Goal: Task Accomplishment & Management: Use online tool/utility

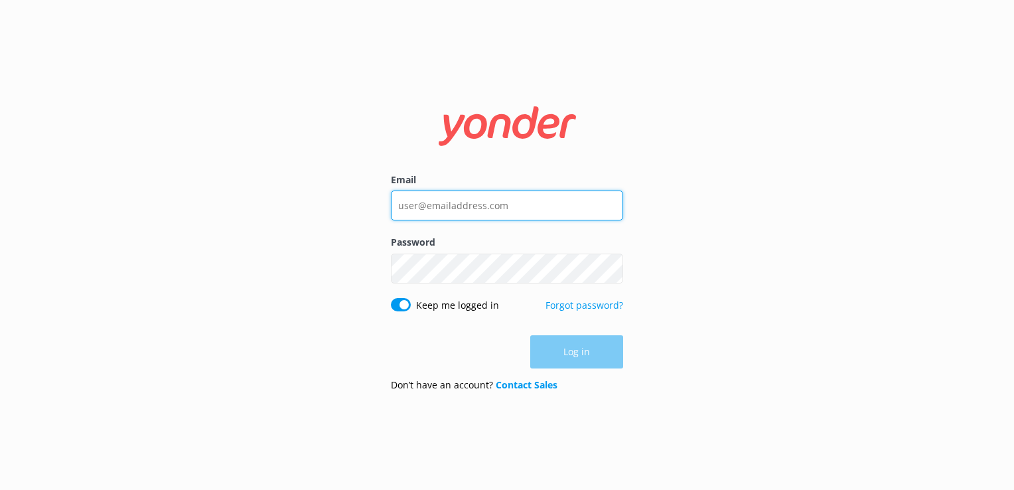
type input "[PERSON_NAME][EMAIL_ADDRESS][DOMAIN_NAME]"
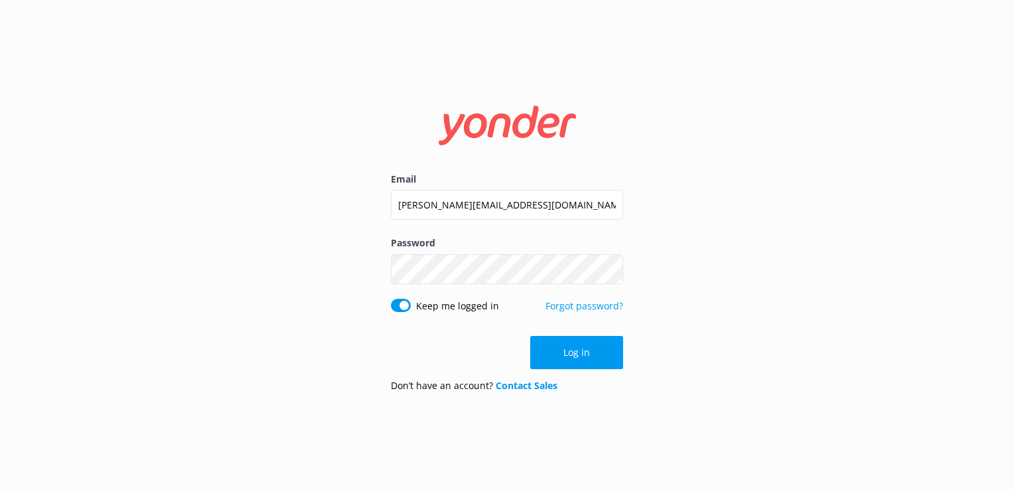
click at [589, 361] on div "Log in" at bounding box center [507, 352] width 232 height 33
click at [589, 361] on button "Log in" at bounding box center [576, 352] width 93 height 33
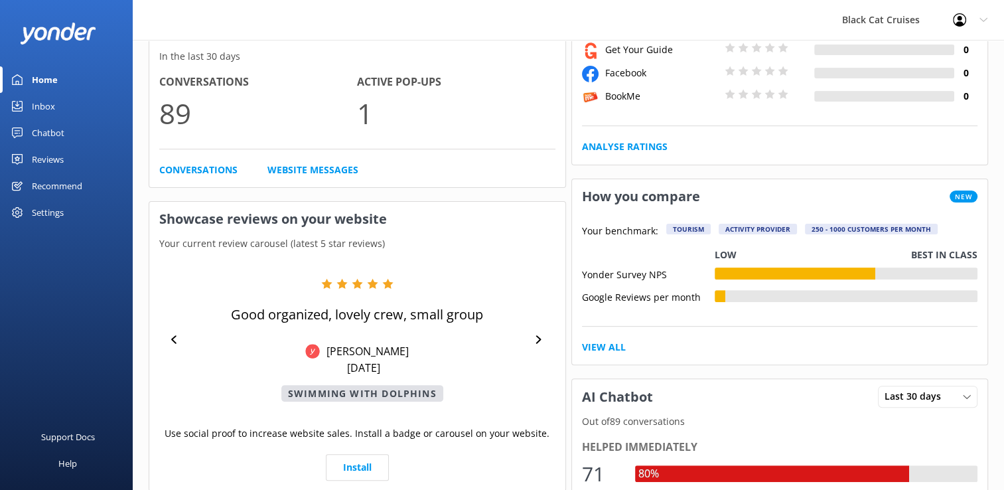
scroll to position [290, 0]
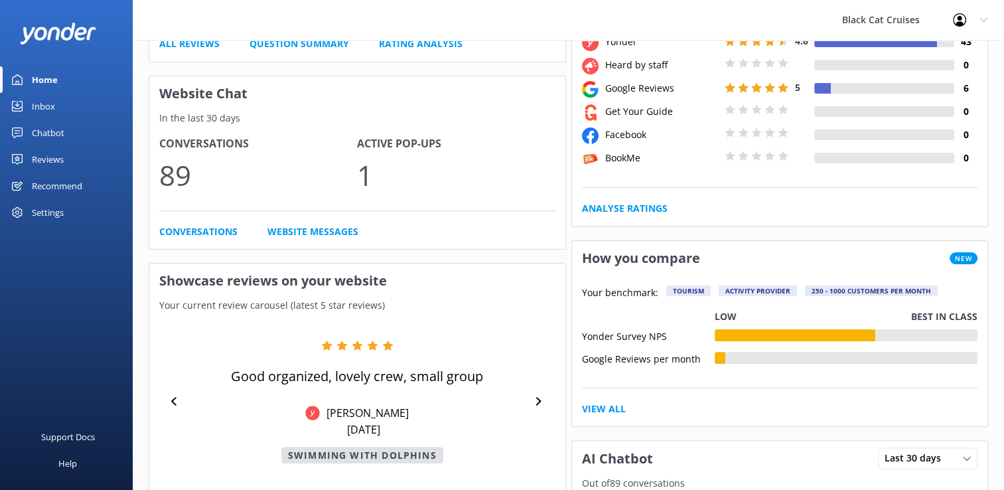
click at [43, 135] on div "Chatbot" at bounding box center [48, 132] width 33 height 27
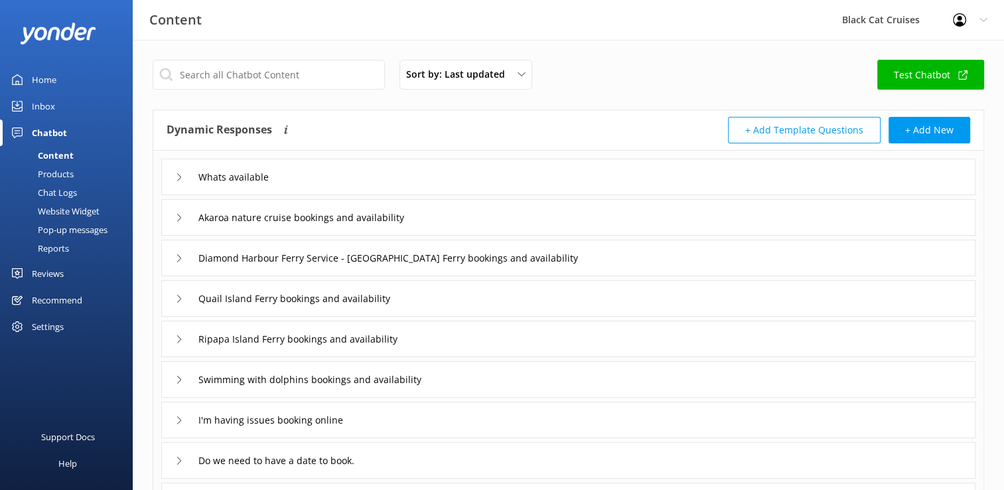
click at [48, 191] on div "Chat Logs" at bounding box center [42, 192] width 69 height 19
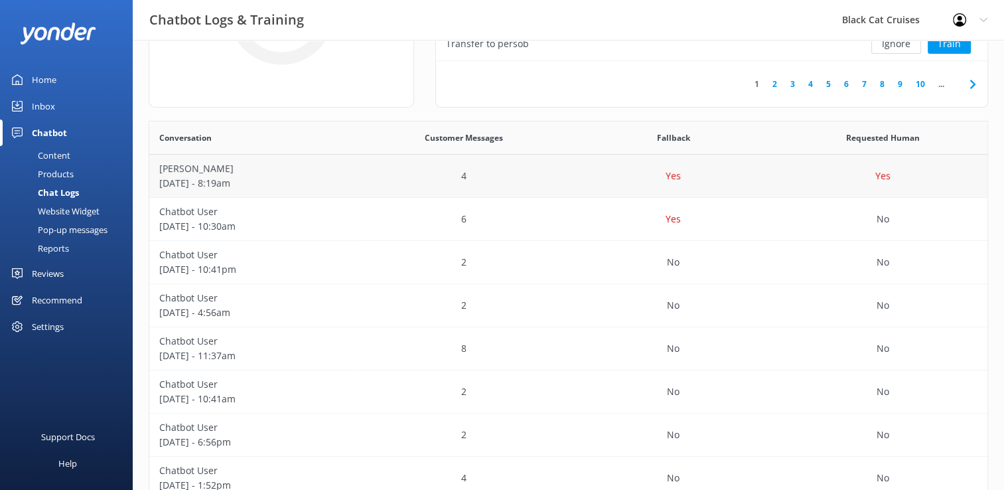
scroll to position [167, 0]
click at [252, 172] on p "[PERSON_NAME]" at bounding box center [254, 168] width 190 height 15
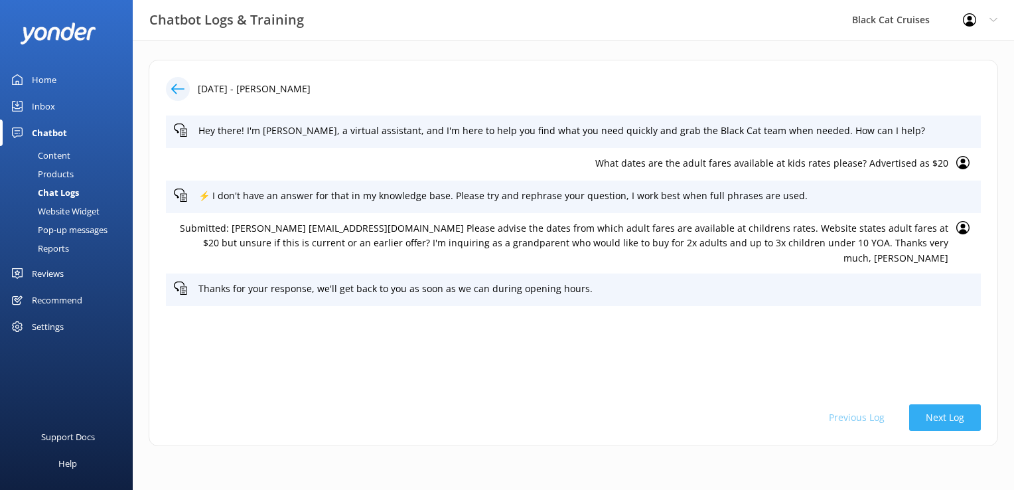
click at [933, 410] on button "Next Log" at bounding box center [945, 417] width 72 height 27
